Goal: Check status

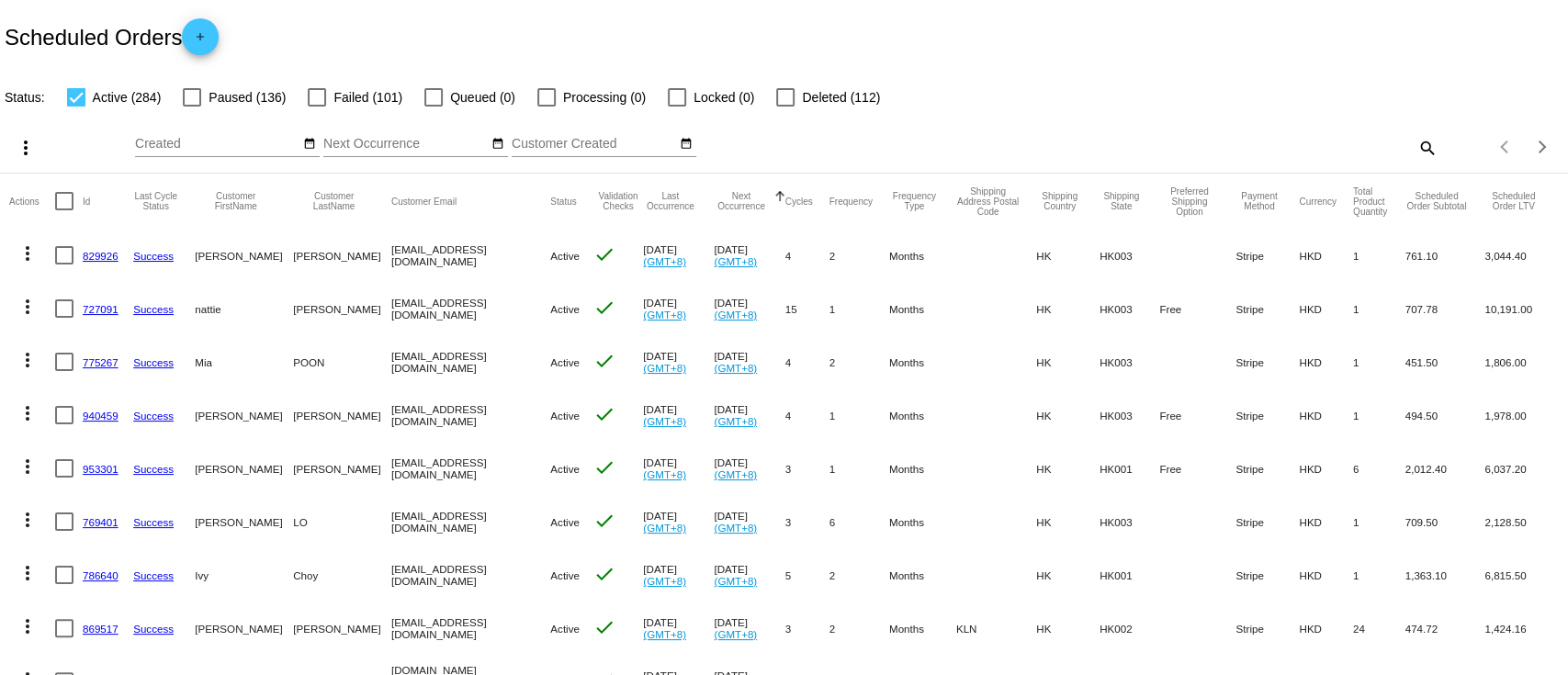
click at [726, 246] on mat-cell "Sep 23 2025 (GMT+8)" at bounding box center [749, 255] width 71 height 53
